Goal: Use online tool/utility: Utilize a website feature to perform a specific function

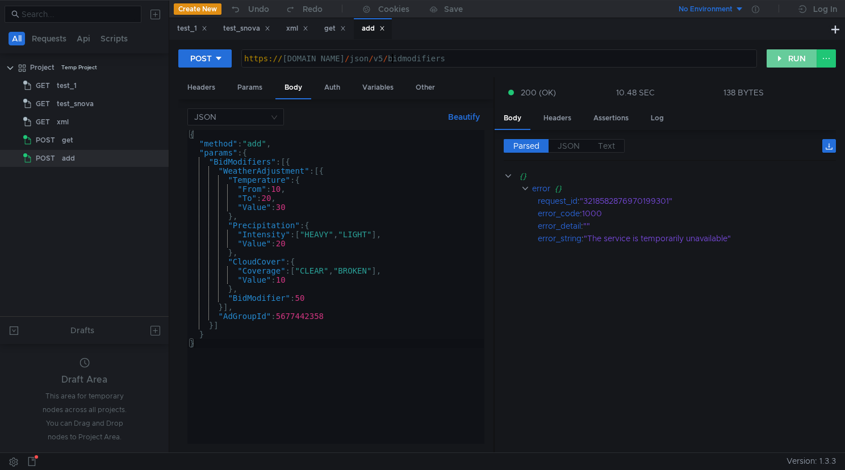
click at [786, 64] on button "RUN" at bounding box center [792, 58] width 51 height 18
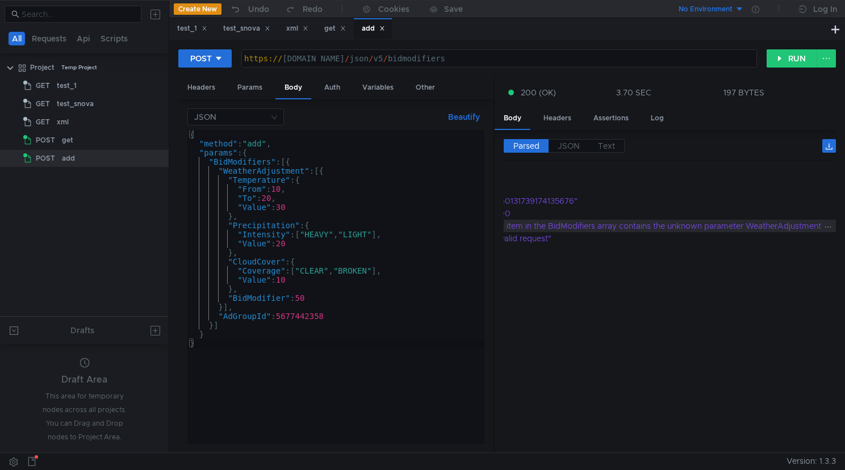
scroll to position [0, 106]
click at [304, 171] on div "{ "method" : "add" , "params" : { "BidModifiers" : [{ "WeatherAdjustment" : [{ …" at bounding box center [335, 296] width 296 height 332
click at [305, 173] on div "{ "method" : "add" , "params" : { "BidModifiers" : [{ "WeatherAdjustment" : [{ …" at bounding box center [335, 296] width 296 height 332
click at [340, 172] on div "{ "method" : "add" , "params" : { "BidModifiers" : [{ "WeatherAdjustment" : [{ …" at bounding box center [335, 296] width 296 height 332
click at [305, 171] on div "{ "method" : "add" , "params" : { "BidModifiers" : [{ "WeatherAdjustment" : [{ …" at bounding box center [335, 296] width 296 height 332
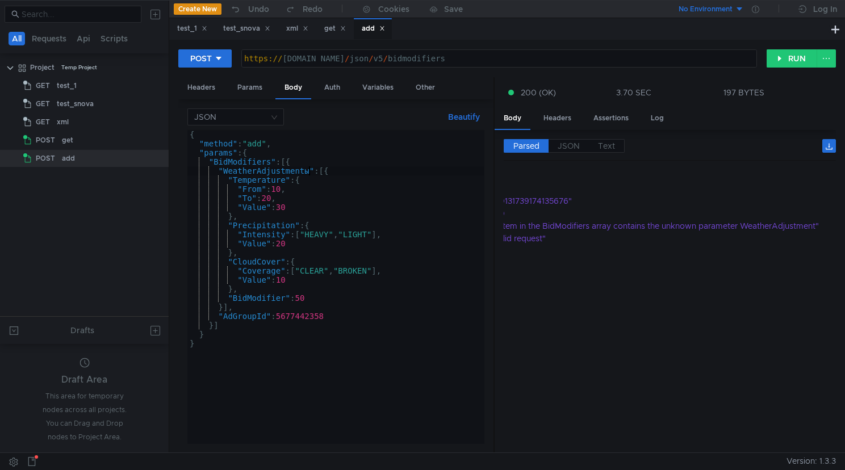
scroll to position [0, 9]
type textarea ""WeatherAdjustments": [{"
click at [793, 57] on button "RUN" at bounding box center [792, 58] width 51 height 18
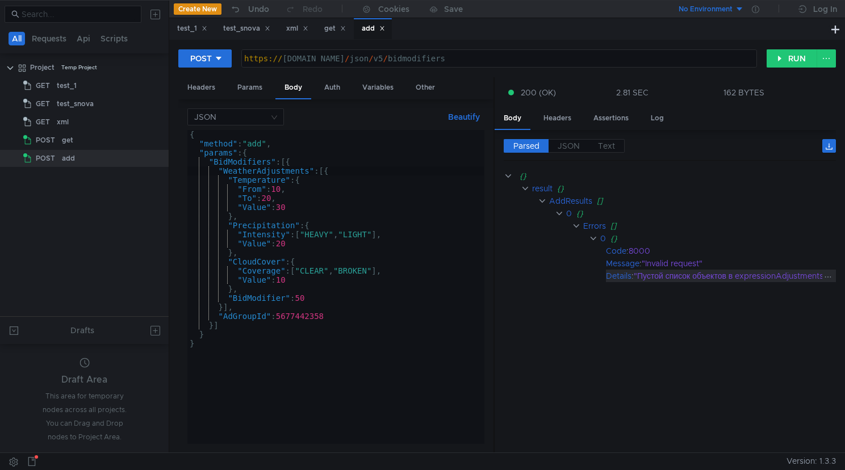
scroll to position [0, 15]
click at [753, 280] on div ""Пустой список объектов в expressionAdjustments"" at bounding box center [724, 276] width 197 height 12
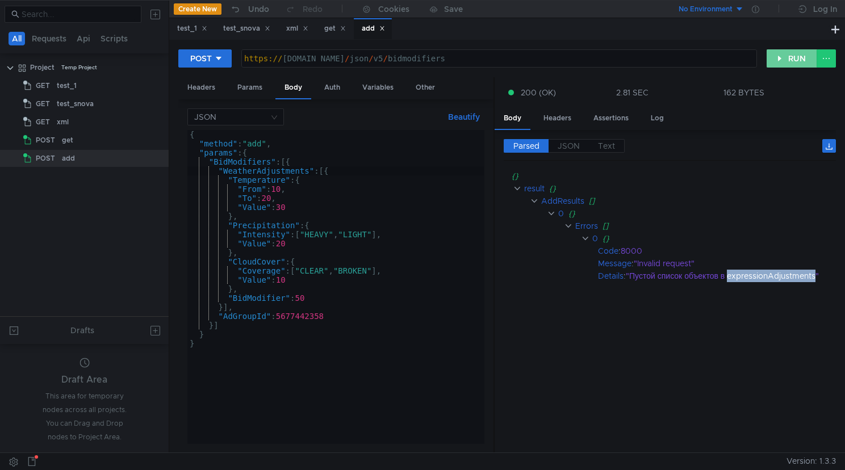
click at [800, 56] on button "RUN" at bounding box center [792, 58] width 51 height 18
click at [781, 56] on button "RUN" at bounding box center [792, 58] width 51 height 18
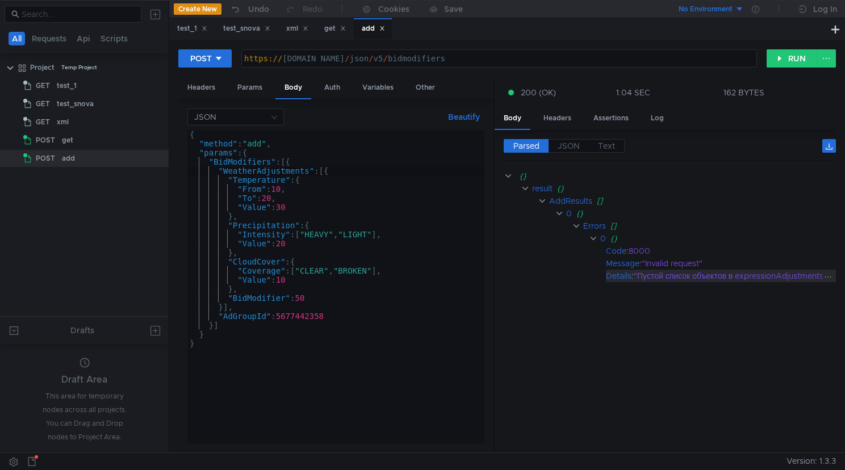
scroll to position [0, 15]
click at [778, 275] on div ""Пустой список объектов в expressionAdjustments"" at bounding box center [724, 276] width 197 height 12
copy div "expressionAdjustments"
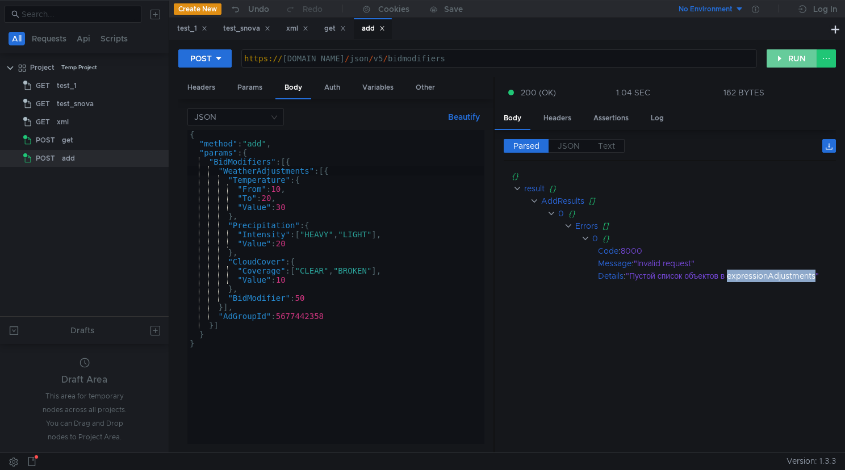
click at [778, 57] on button "RUN" at bounding box center [792, 58] width 51 height 18
click at [795, 52] on button "RUN" at bounding box center [792, 58] width 51 height 18
click at [782, 60] on button "RUN" at bounding box center [792, 58] width 51 height 18
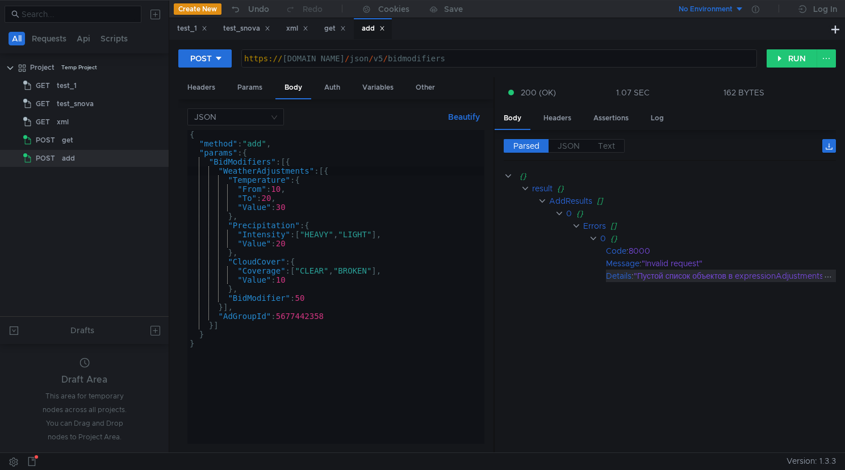
click at [749, 275] on div ""Пустой список объектов в expressionAdjustments"" at bounding box center [732, 276] width 197 height 12
click at [573, 150] on span "JSON" at bounding box center [569, 146] width 22 height 10
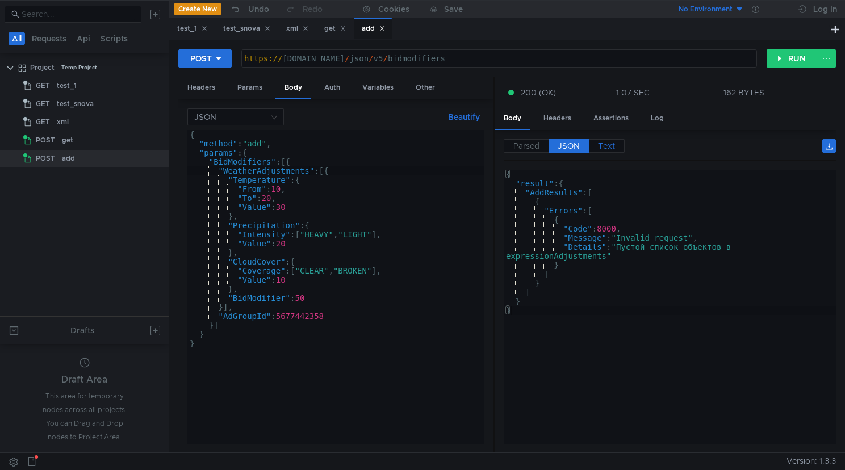
click at [598, 152] on label "Text" at bounding box center [607, 146] width 36 height 14
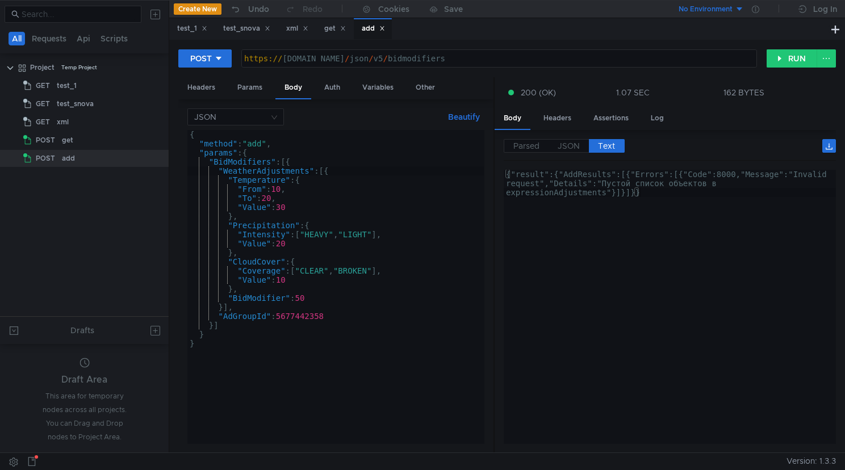
click at [603, 198] on div "{"result":{"AddResults":[{"Errors":[{"Code":8000,"Message":"Invalid request","D…" at bounding box center [670, 332] width 332 height 324
type textarea "{"result":{"AddResults":[{"Errors":[{"Code":8000,"Message":"Invalid request","D…"
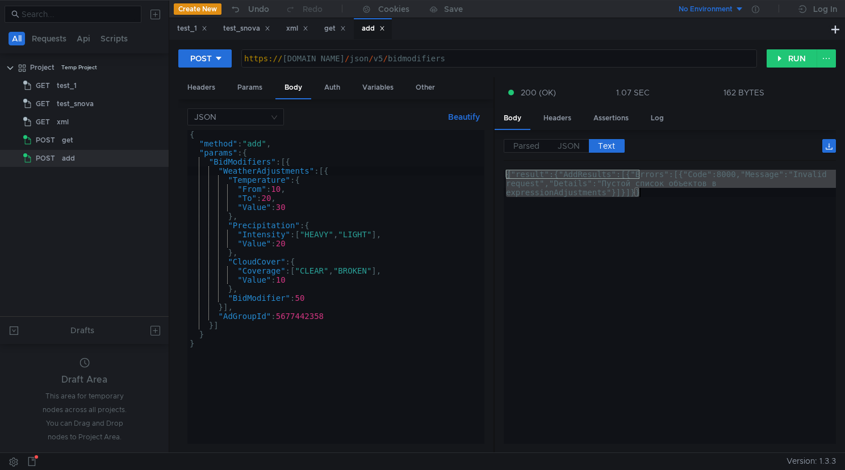
click at [336, 349] on div "{ "method" : "add" , "params" : { "BidModifiers" : [{ "WeatherAdjustments" : [{…" at bounding box center [335, 296] width 296 height 332
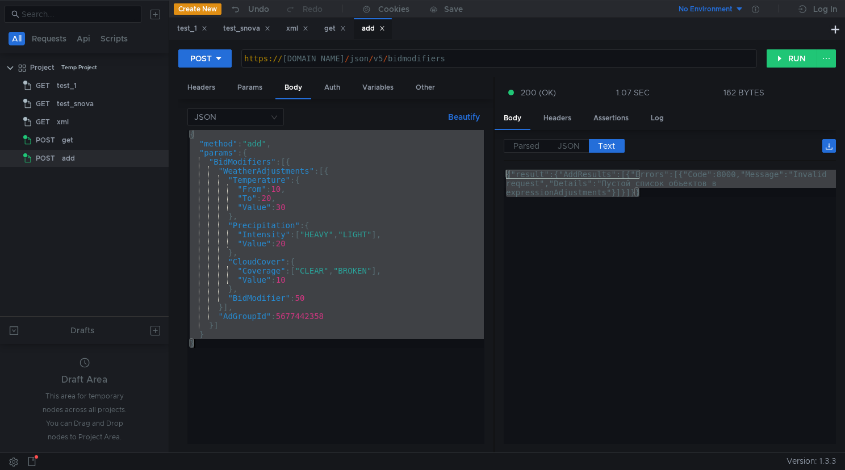
click at [592, 334] on div "{"result":{"AddResults":[{"Errors":[{"Code":8000,"Message":"Invalid request","D…" at bounding box center [670, 334] width 332 height 329
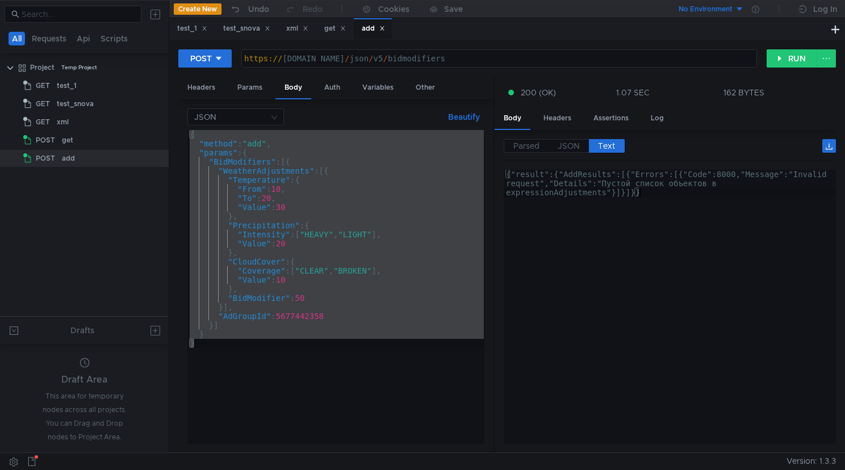
click at [329, 282] on div "{ "method" : "add" , "params" : { "BidModifiers" : [{ "WeatherAdjustments" : [{…" at bounding box center [335, 296] width 296 height 332
type textarea ""Value": 10"
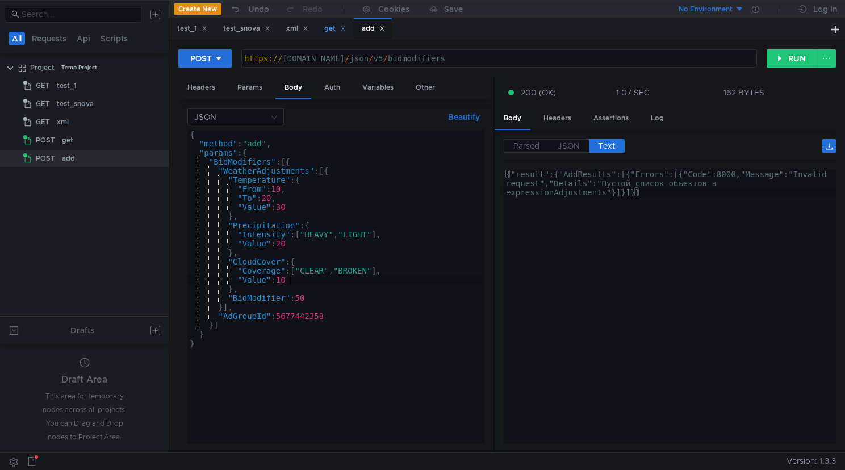
click at [336, 28] on div "get" at bounding box center [335, 29] width 22 height 12
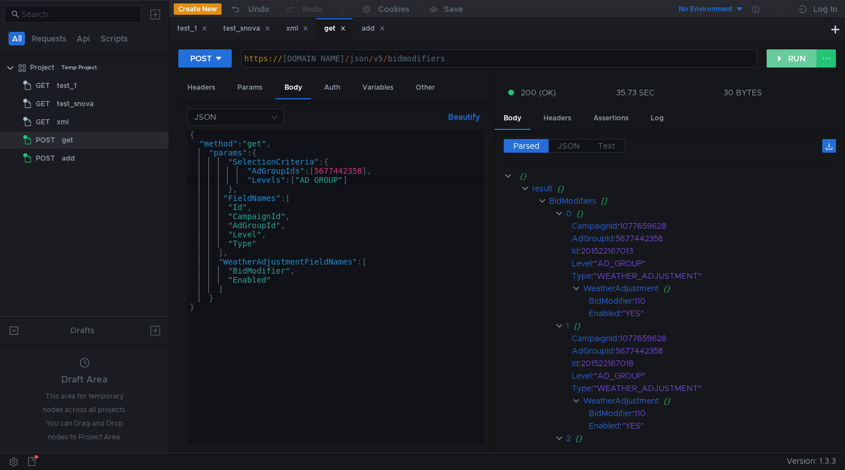
click at [783, 60] on button "RUN" at bounding box center [792, 58] width 51 height 18
click at [376, 30] on div "add" at bounding box center [373, 29] width 23 height 12
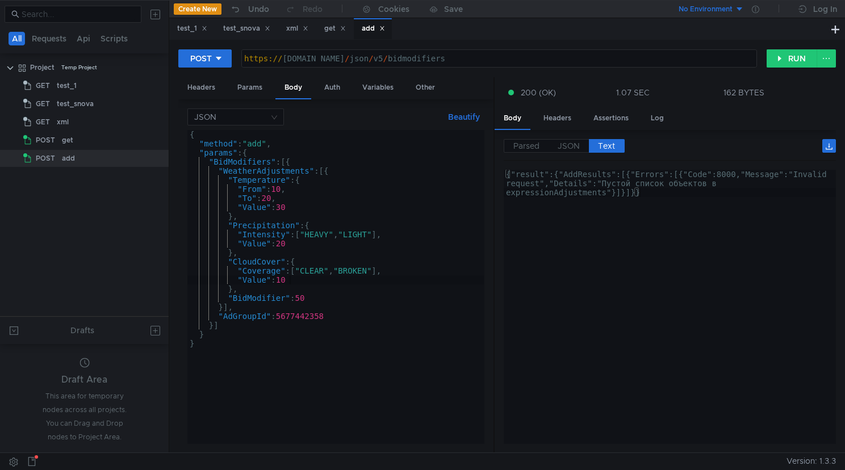
click at [283, 207] on div "{ "method" : "add" , "params" : { "BidModifiers" : [{ "WeatherAdjustments" : [{…" at bounding box center [335, 296] width 296 height 332
click at [307, 300] on div "{ "method" : "add" , "params" : { "BidModifiers" : [{ "WeatherAdjustments" : [{…" at bounding box center [335, 296] width 296 height 332
type textarea ""BidModifier": 120"
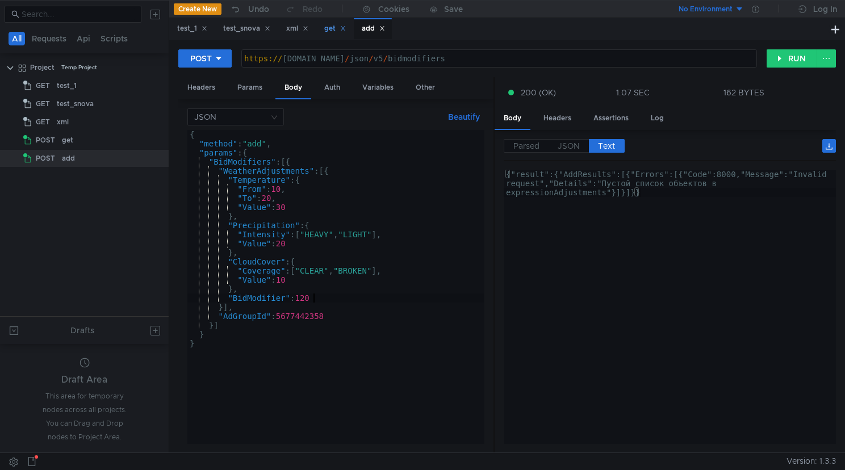
click at [333, 28] on div "get" at bounding box center [335, 29] width 22 height 12
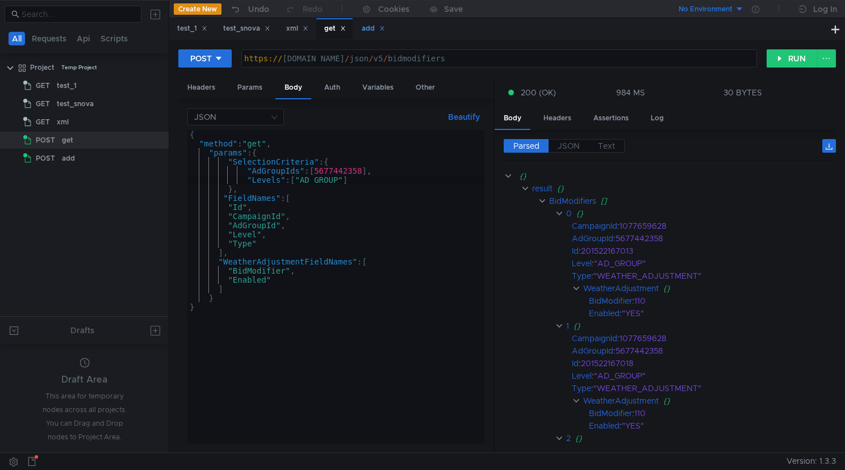
click at [372, 32] on div "add" at bounding box center [373, 29] width 23 height 12
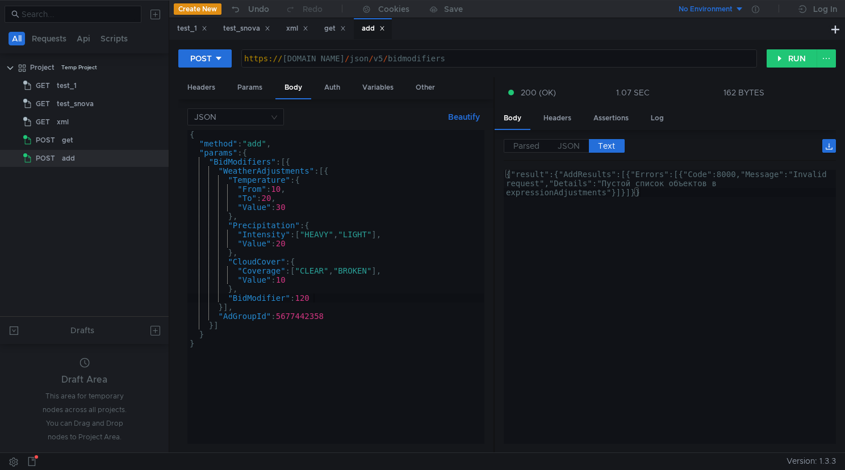
click at [365, 194] on div "{ "method" : "add" , "params" : { "BidModifiers" : [{ "WeatherAdjustments" : [{…" at bounding box center [335, 296] width 296 height 332
click at [353, 191] on div "{ "method" : "add" , "params" : { "BidModifiers" : [{ "WeatherAdjustments" : [{…" at bounding box center [335, 296] width 296 height 332
click at [341, 266] on div "{ "method" : "add" , "params" : { "BidModifiers" : [{ "WeatherAdjustments" : [{…" at bounding box center [335, 296] width 296 height 332
type textarea ""CloudCover": {"
click at [533, 143] on span "Parsed" at bounding box center [526, 146] width 26 height 10
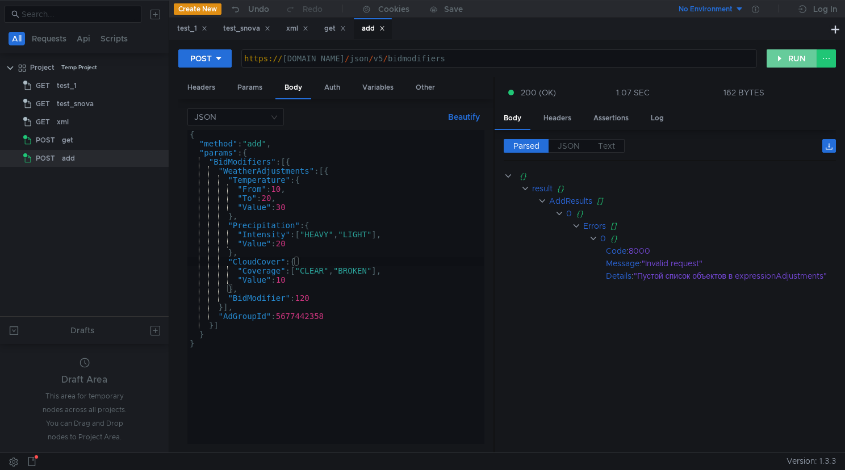
click at [783, 62] on button "RUN" at bounding box center [792, 58] width 51 height 18
click at [779, 64] on button "RUN" at bounding box center [792, 58] width 51 height 18
click at [789, 56] on button "RUN" at bounding box center [792, 58] width 51 height 18
click at [785, 58] on button "RUN" at bounding box center [792, 58] width 51 height 18
click at [786, 62] on button "RUN" at bounding box center [792, 58] width 51 height 18
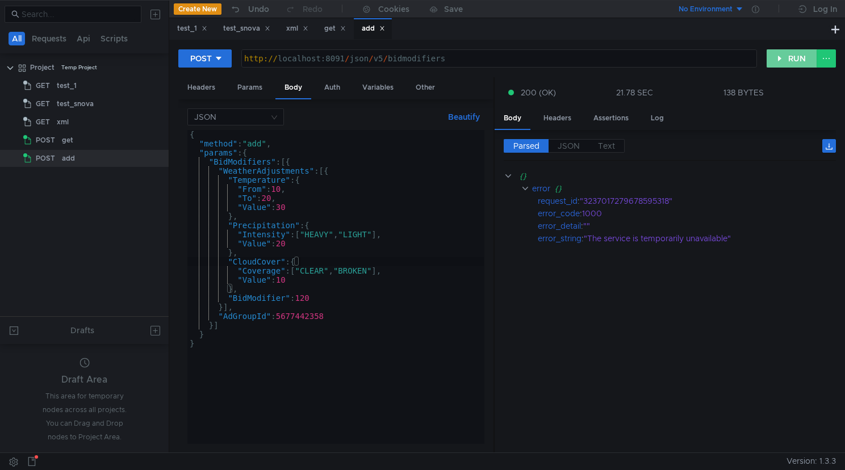
click at [795, 53] on button "RUN" at bounding box center [792, 58] width 51 height 18
click at [797, 57] on button "RUN" at bounding box center [792, 58] width 51 height 18
click at [782, 59] on button "RUN" at bounding box center [792, 58] width 51 height 18
click at [785, 55] on button "RUN" at bounding box center [792, 58] width 51 height 18
click at [787, 62] on button "RUN" at bounding box center [792, 58] width 51 height 18
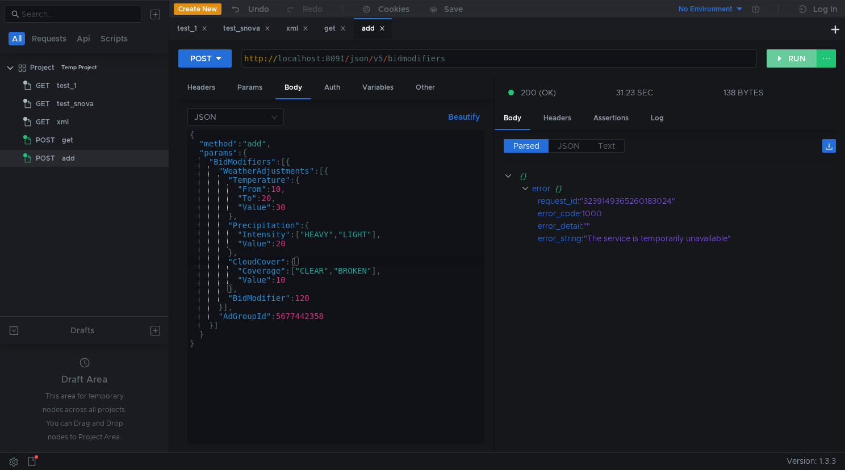
click at [780, 58] on button "RUN" at bounding box center [792, 58] width 51 height 18
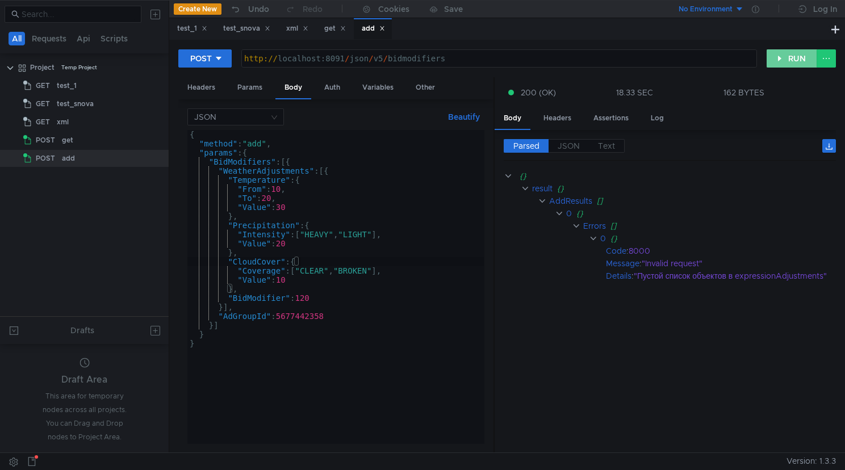
click at [793, 59] on button "RUN" at bounding box center [792, 58] width 51 height 18
click at [785, 60] on button "RUN" at bounding box center [792, 58] width 51 height 18
click at [794, 61] on button "RUN" at bounding box center [792, 58] width 51 height 18
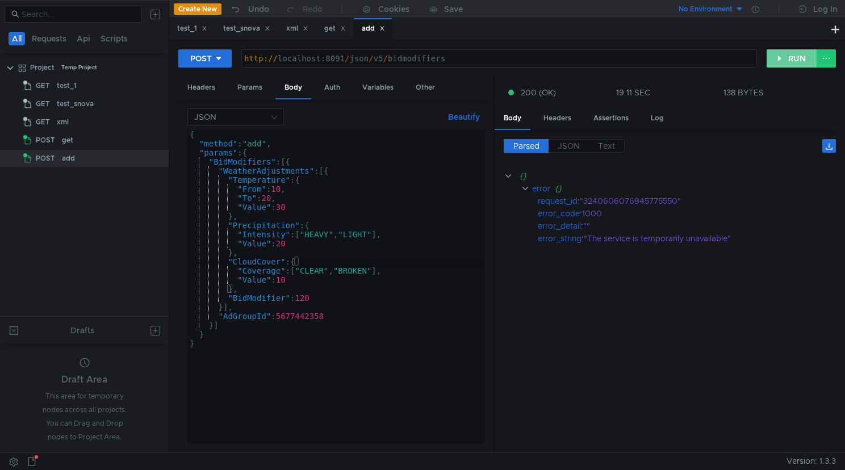
click at [784, 59] on button "RUN" at bounding box center [792, 58] width 51 height 18
click at [794, 61] on button "RUN" at bounding box center [792, 58] width 51 height 18
click at [299, 210] on div "{ "method" : "add" , "params" : { "BidModifiers" : [{ "WeatherAdjustments" : [{…" at bounding box center [335, 296] width 296 height 332
click at [294, 206] on div "{ "method" : "add" , "params" : { "BidModifiers" : [{ "WeatherAdjustments" : [{…" at bounding box center [335, 296] width 296 height 332
click at [290, 204] on div "{ "method" : "add" , "params" : { "BidModifiers" : [{ "WeatherAdjustments" : [{…" at bounding box center [335, 296] width 296 height 332
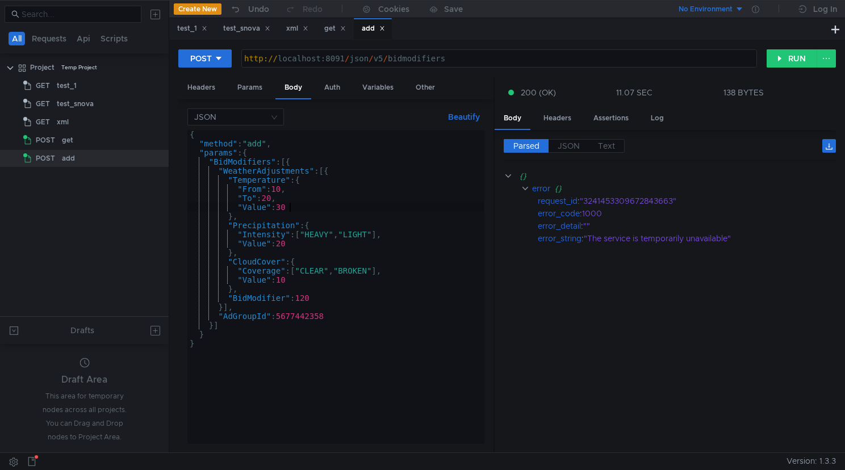
click at [307, 282] on div "{ "method" : "add" , "params" : { "BidModifiers" : [{ "WeatherAdjustments" : [{…" at bounding box center [335, 296] width 296 height 332
click at [324, 299] on div "{ "method" : "add" , "params" : { "BidModifiers" : [{ "WeatherAdjustments" : [{…" at bounding box center [335, 296] width 296 height 332
click at [321, 296] on div "{ "method" : "add" , "params" : { "BidModifiers" : [{ "WeatherAdjustments" : [{…" at bounding box center [335, 296] width 296 height 332
drag, startPoint x: 320, startPoint y: 298, endPoint x: 306, endPoint y: 298, distance: 13.6
click at [306, 298] on div "{ "method" : "add" , "params" : { "BidModifiers" : [{ "WeatherAdjustments" : [{…" at bounding box center [335, 296] width 296 height 332
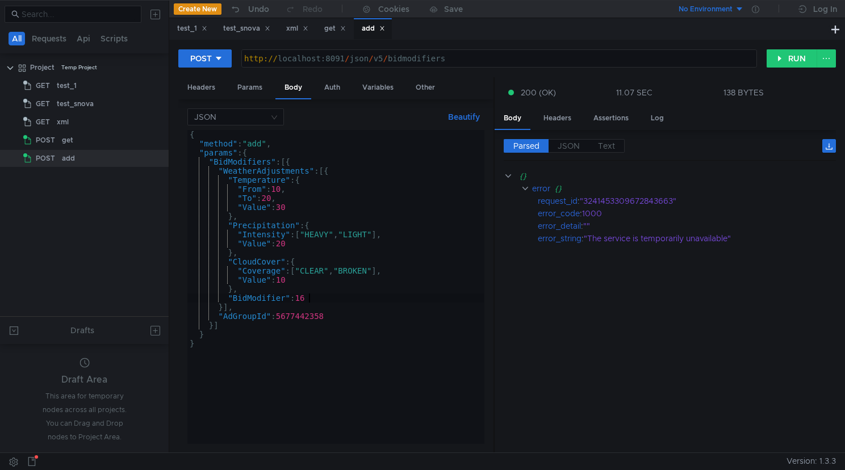
scroll to position [0, 9]
click at [787, 62] on button "RUN" at bounding box center [792, 58] width 51 height 18
click at [397, 227] on div "{ "method" : "add" , "params" : { "BidModifiers" : [{ "WeatherAdjustments" : [{…" at bounding box center [335, 296] width 296 height 332
click at [388, 61] on div "http:// localhost:8091 / json / v5 / bidmodifiers" at bounding box center [499, 67] width 515 height 27
click at [400, 60] on div "http:// localhost:8091 / json / v5 / bidmodifiers" at bounding box center [499, 67] width 515 height 27
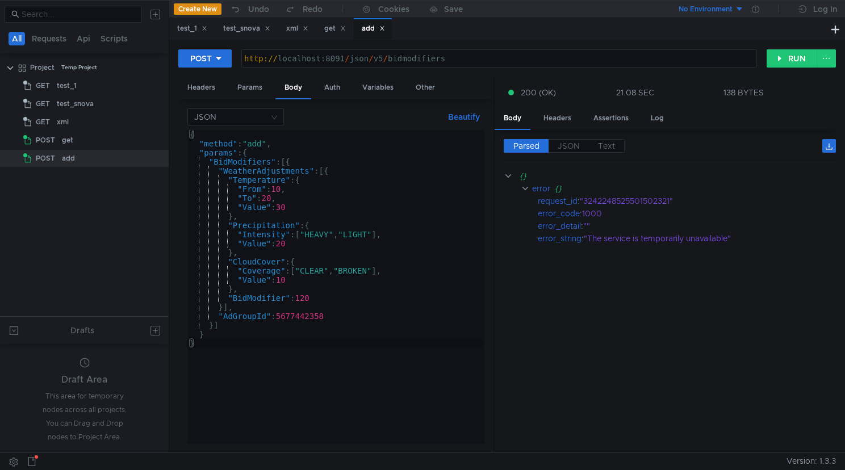
click at [323, 297] on div "{ "method" : "add" , "params" : { "BidModifiers" : [{ "WeatherAdjustments" : [{…" at bounding box center [335, 296] width 296 height 332
type textarea ""BidModifier": 160"
click at [552, 377] on cdk-virtual-scroll-viewport "{} error {} request_id : "3242248525501502321" error_code : 1000 error_detail :…" at bounding box center [670, 307] width 332 height 274
click at [453, 56] on div "http:// localhost:8091 / json / v5 / bidmodifiers" at bounding box center [499, 67] width 515 height 27
click at [335, 27] on div "get" at bounding box center [335, 29] width 22 height 12
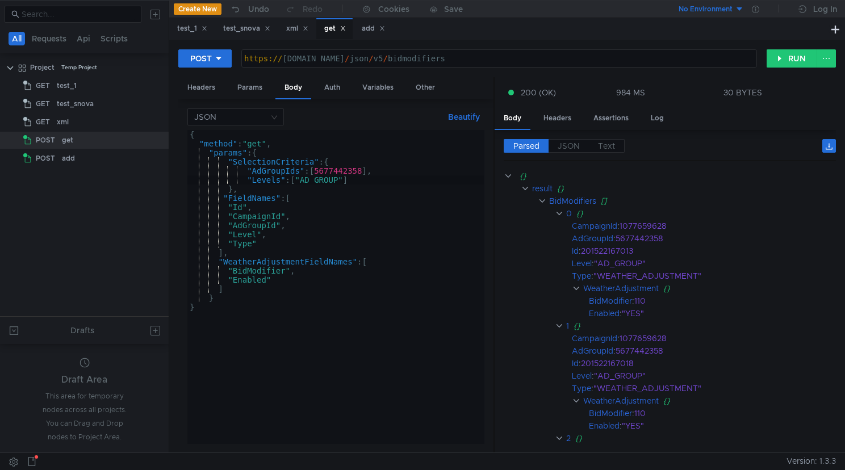
click at [380, 61] on div "https:// [DOMAIN_NAME] / json / v5 / bidmodifiers" at bounding box center [499, 67] width 515 height 27
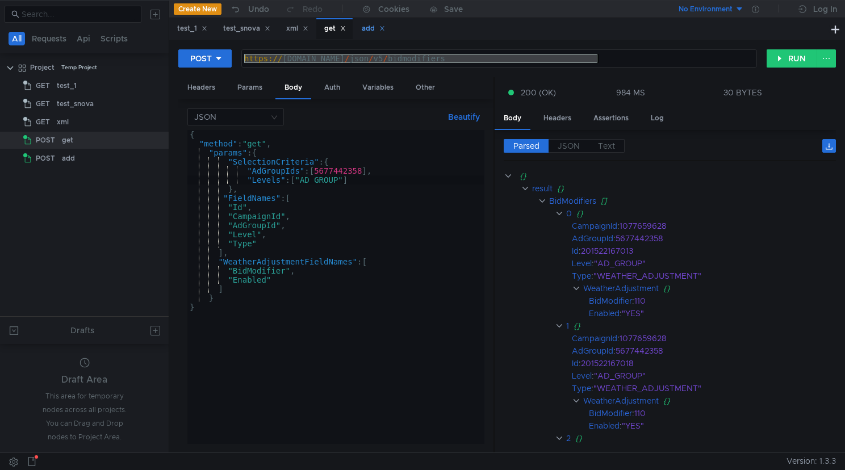
click at [371, 30] on div "add" at bounding box center [373, 29] width 23 height 12
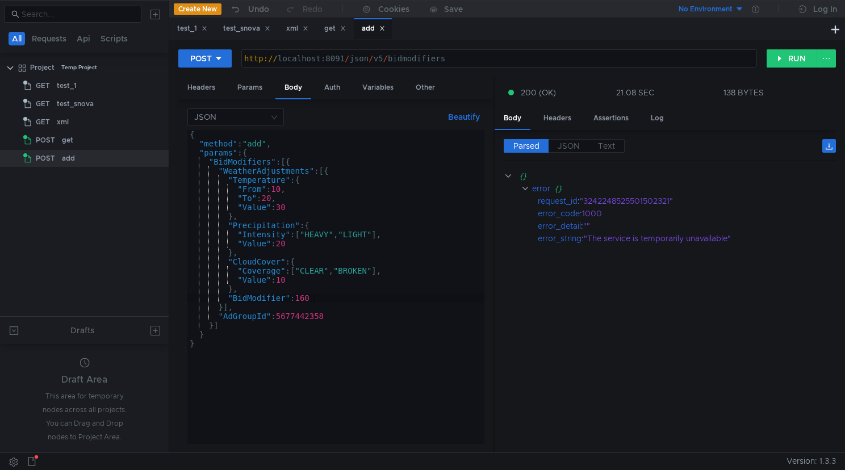
click at [381, 57] on div "http:// localhost:8091 / json / v5 / bidmodifiers" at bounding box center [499, 67] width 515 height 27
paste textarea "s://[DOMAIN_NAME]"
type textarea "[URL][DOMAIN_NAME]"
